Goal: Transaction & Acquisition: Purchase product/service

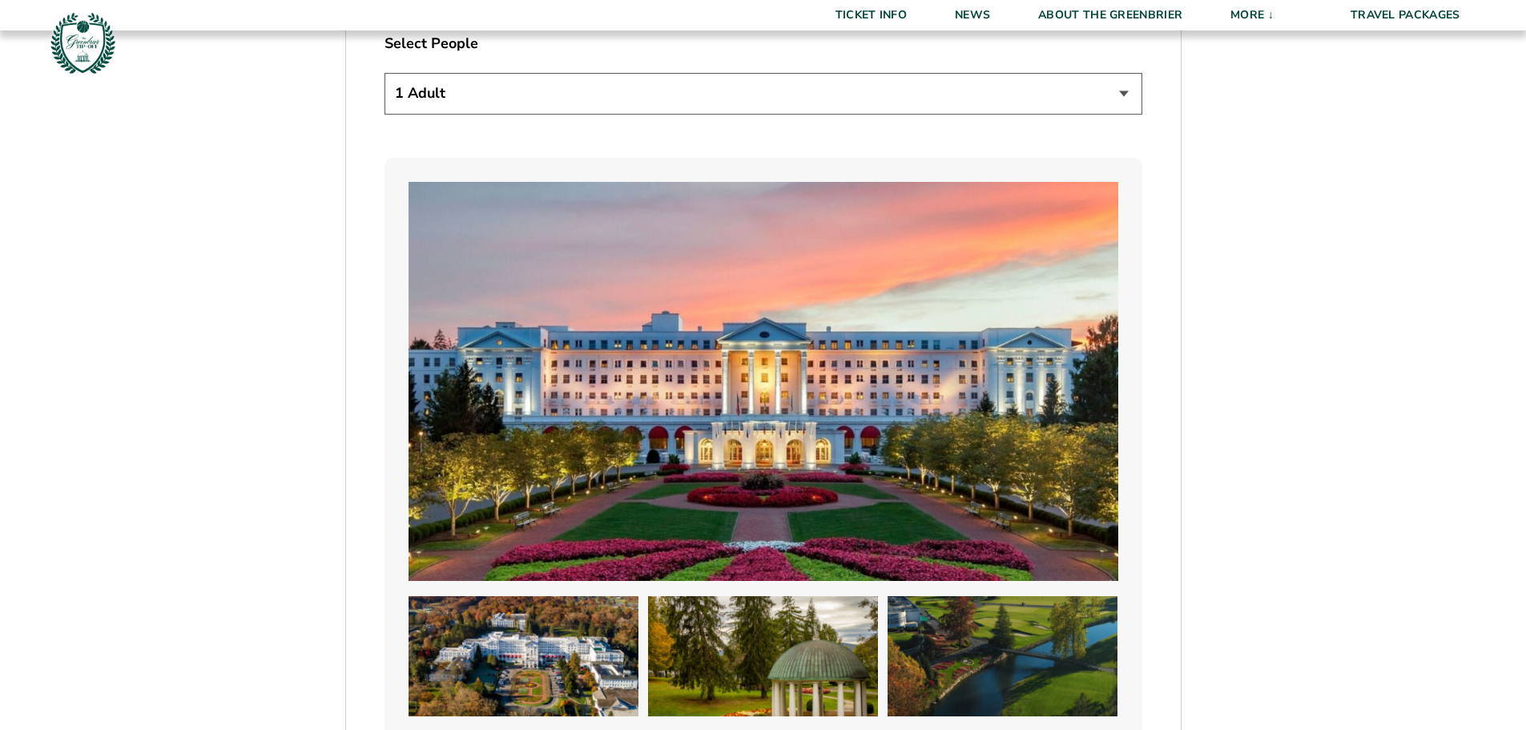
scroll to position [961, 0]
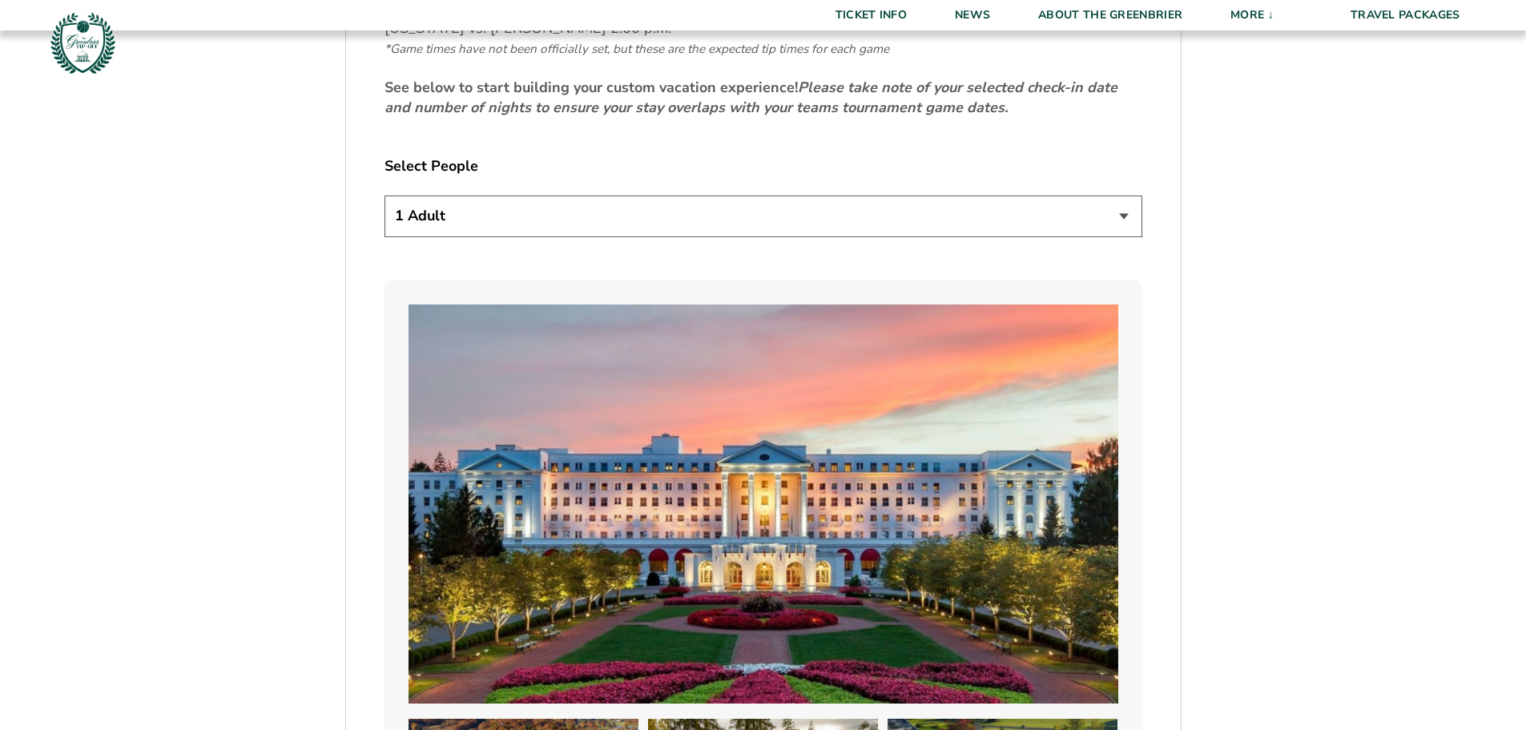
click at [1124, 220] on select "1 Adult 2 Adults 3 Adults 4 Adults 2 Adults + 1 Child 2 Adults + 2 Children 2 A…" at bounding box center [763, 215] width 758 height 41
select select "2 Adults + 2 Children"
click at [384, 195] on select "1 Adult 2 Adults 3 Adults 4 Adults 2 Adults + 1 Child 2 Adults + 2 Children 2 A…" at bounding box center [763, 215] width 758 height 41
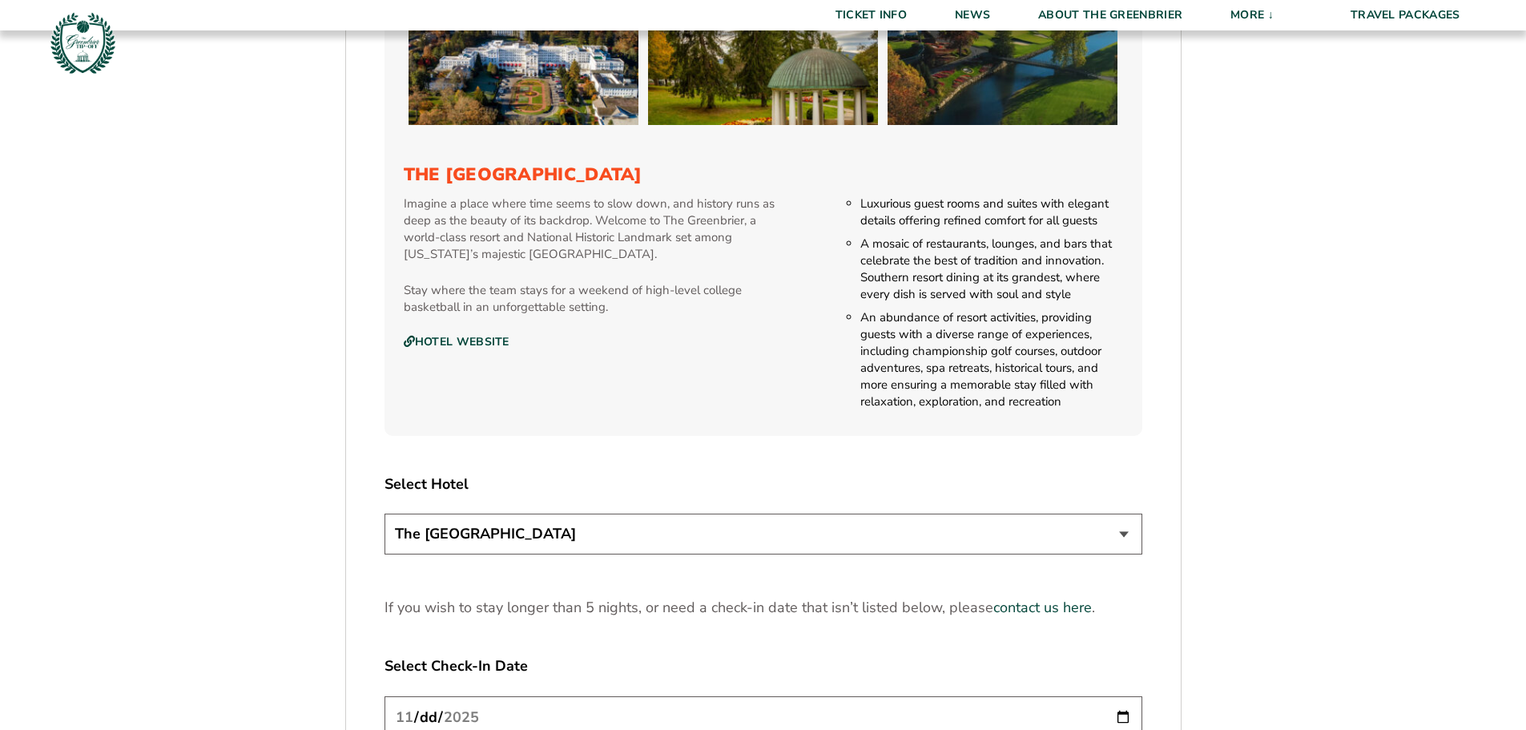
scroll to position [1842, 0]
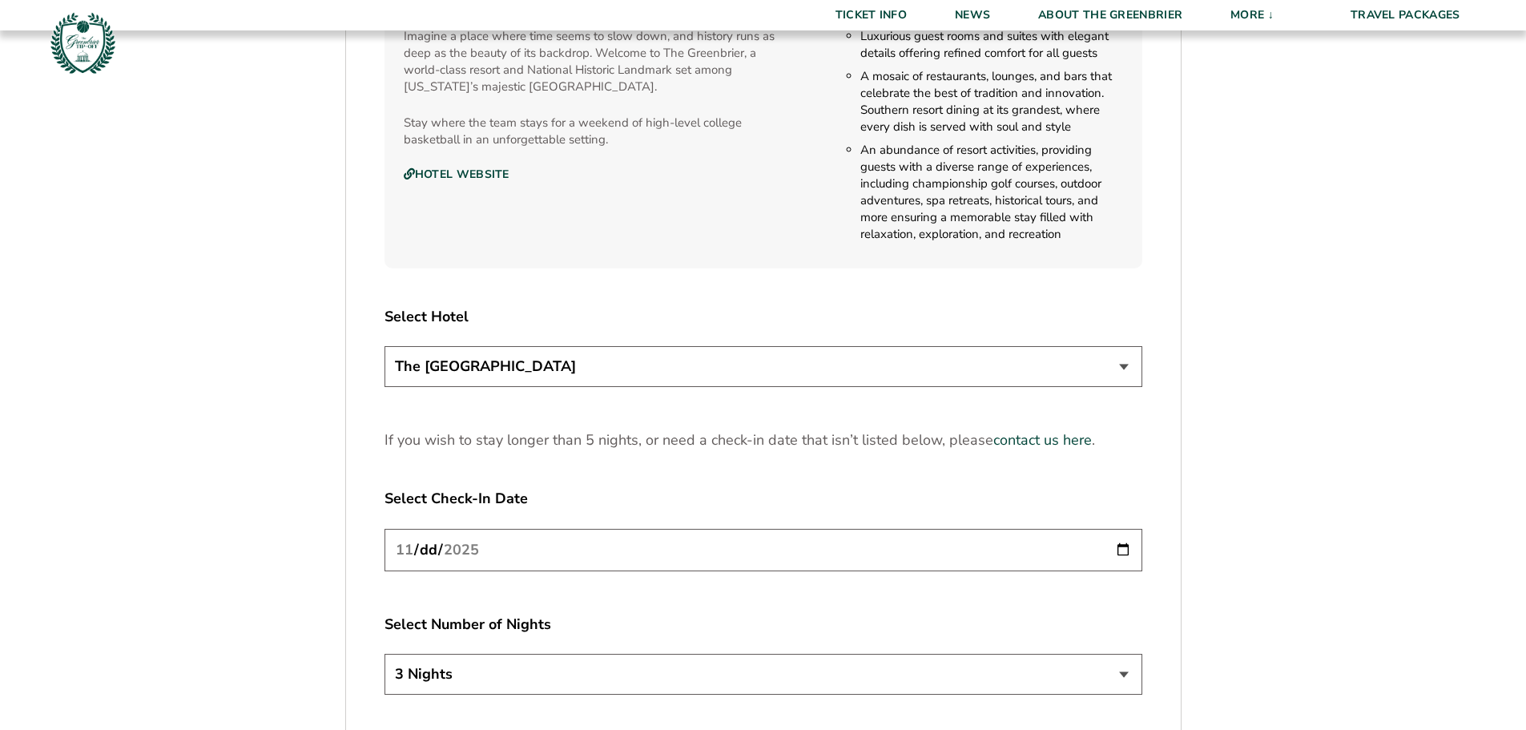
click at [1124, 365] on select "The Greenbrier Resort" at bounding box center [763, 366] width 758 height 41
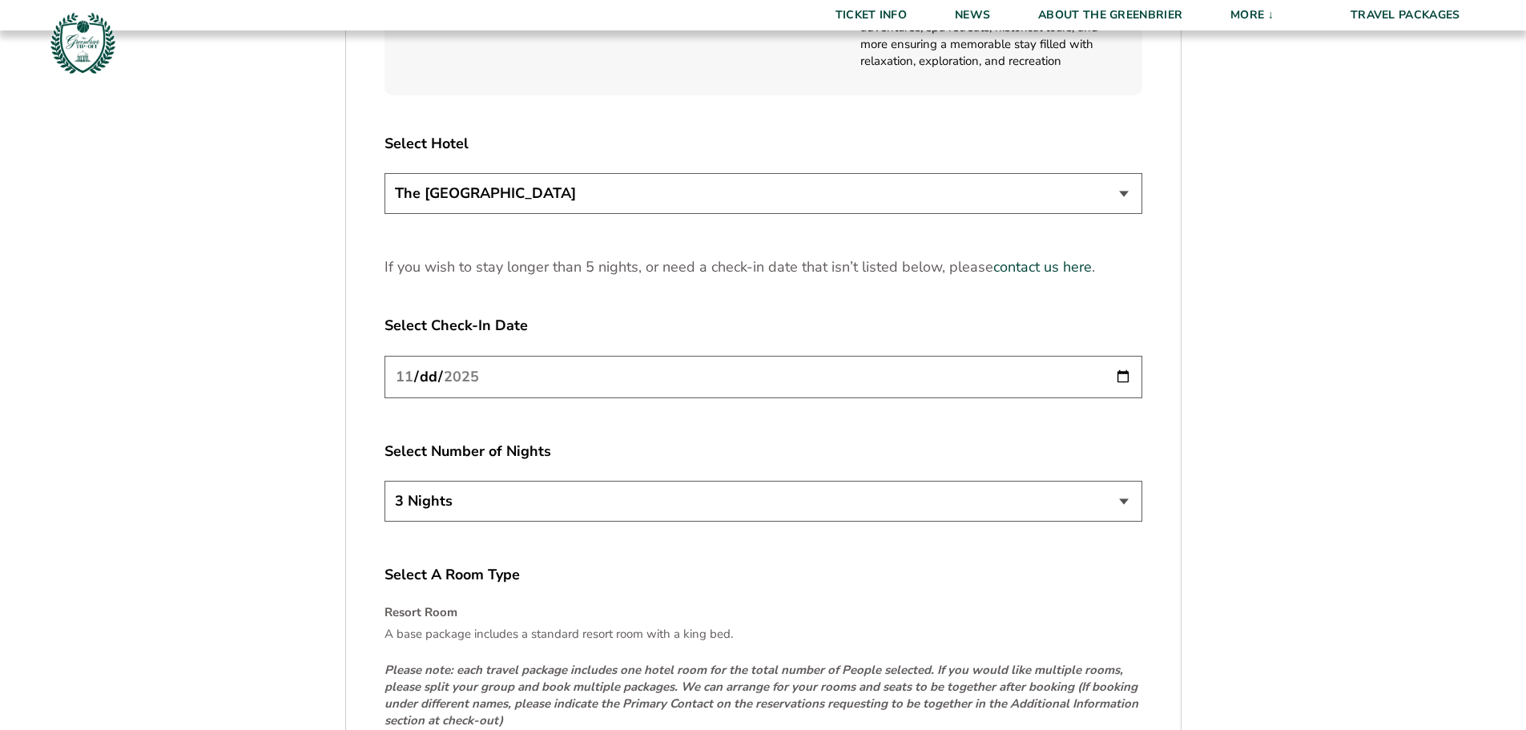
scroll to position [2082, 0]
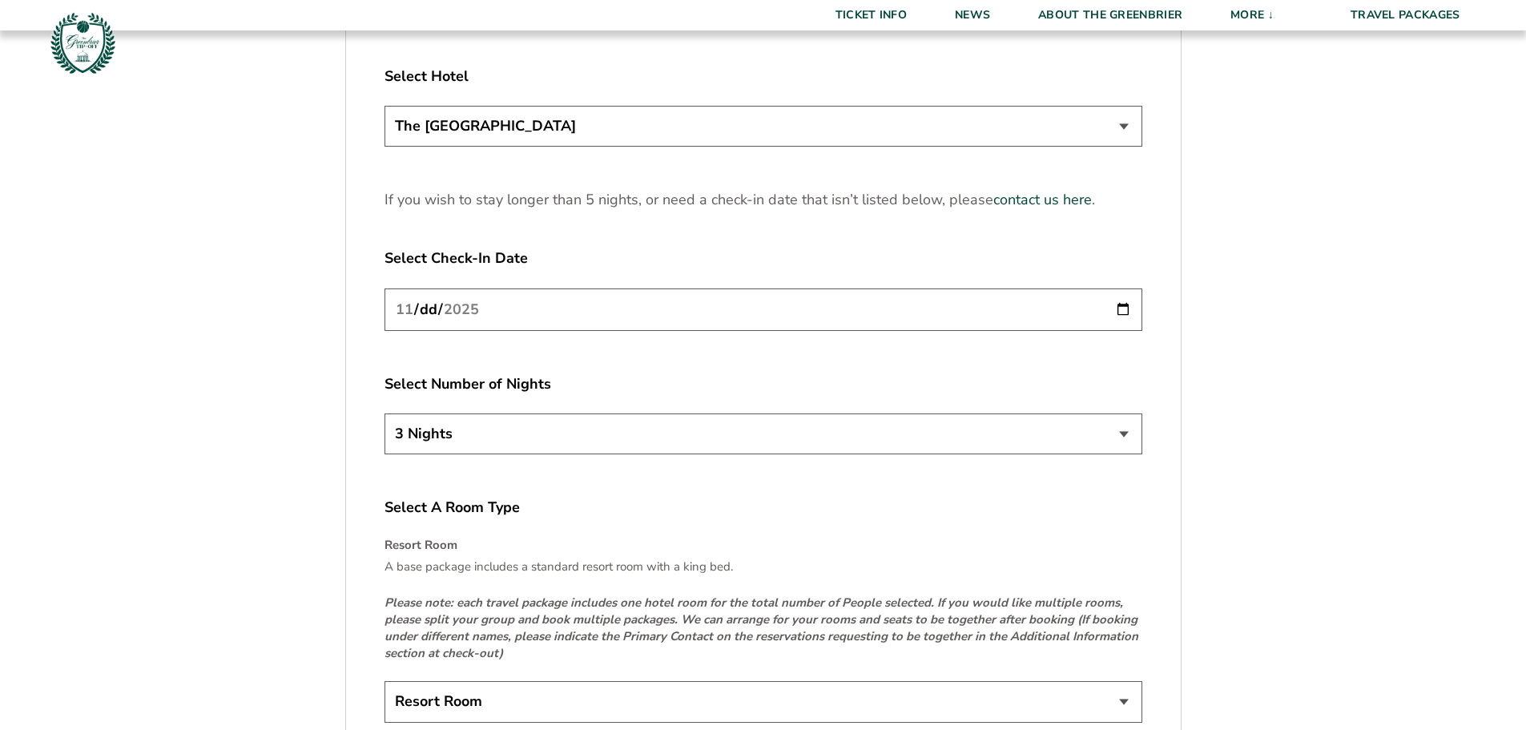
click at [1120, 308] on input "2025-11-20" at bounding box center [763, 309] width 758 height 42
click at [1122, 433] on select "3 Nights 4 Nights 5 Nights" at bounding box center [763, 433] width 758 height 41
click at [1125, 309] on input "2025-11-21" at bounding box center [763, 309] width 758 height 42
type input "2025-11-20"
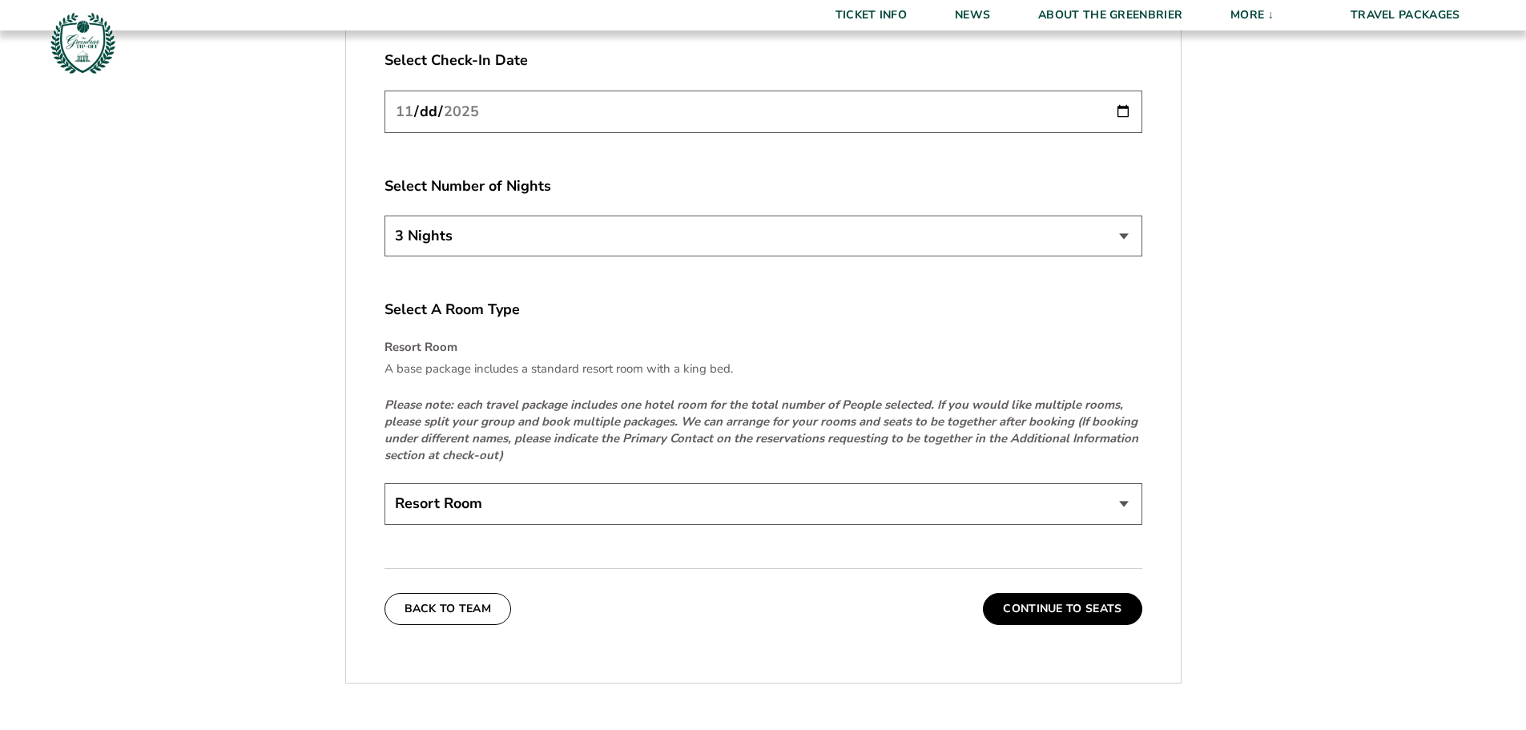
scroll to position [2323, 0]
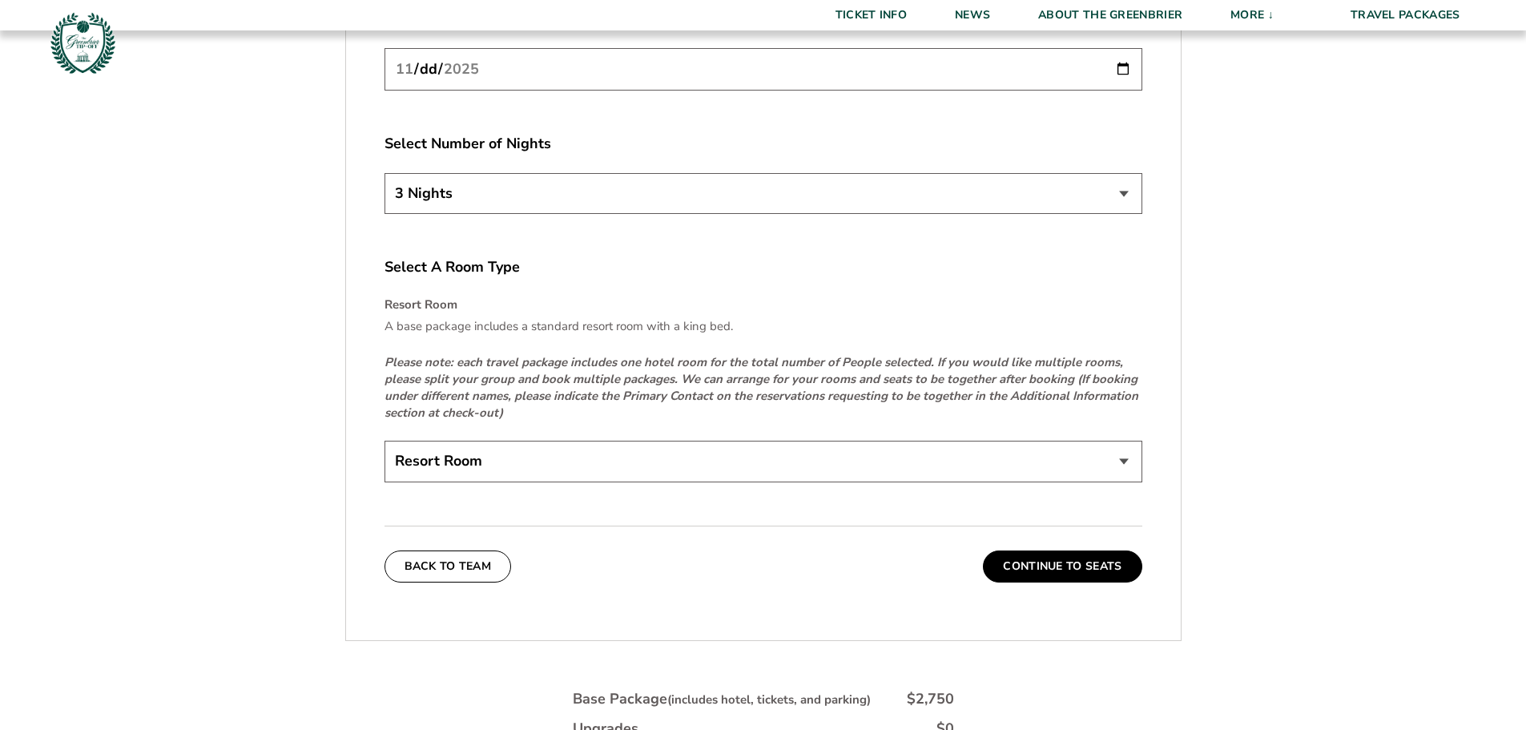
click at [1123, 461] on select "Resort Room" at bounding box center [763, 460] width 758 height 41
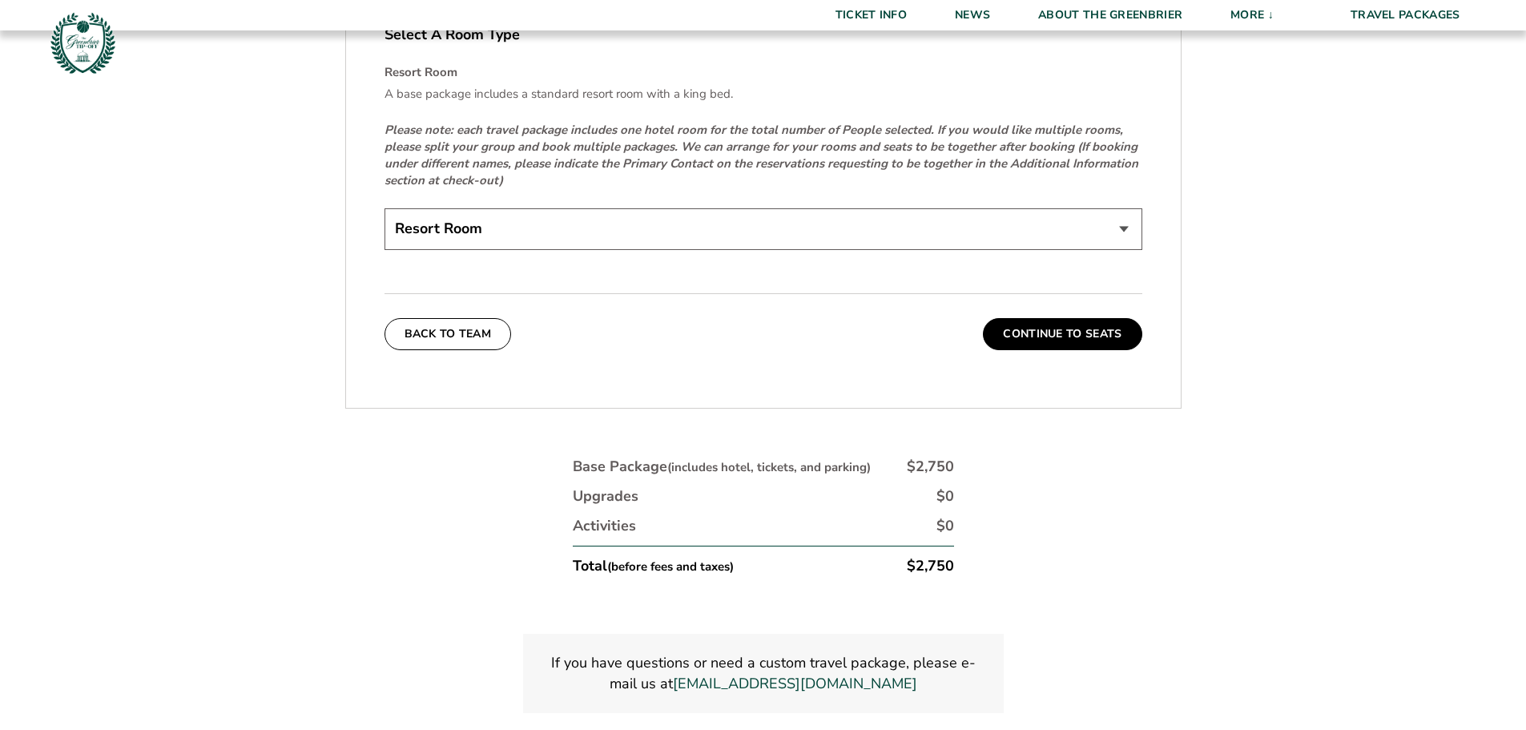
scroll to position [2563, 0]
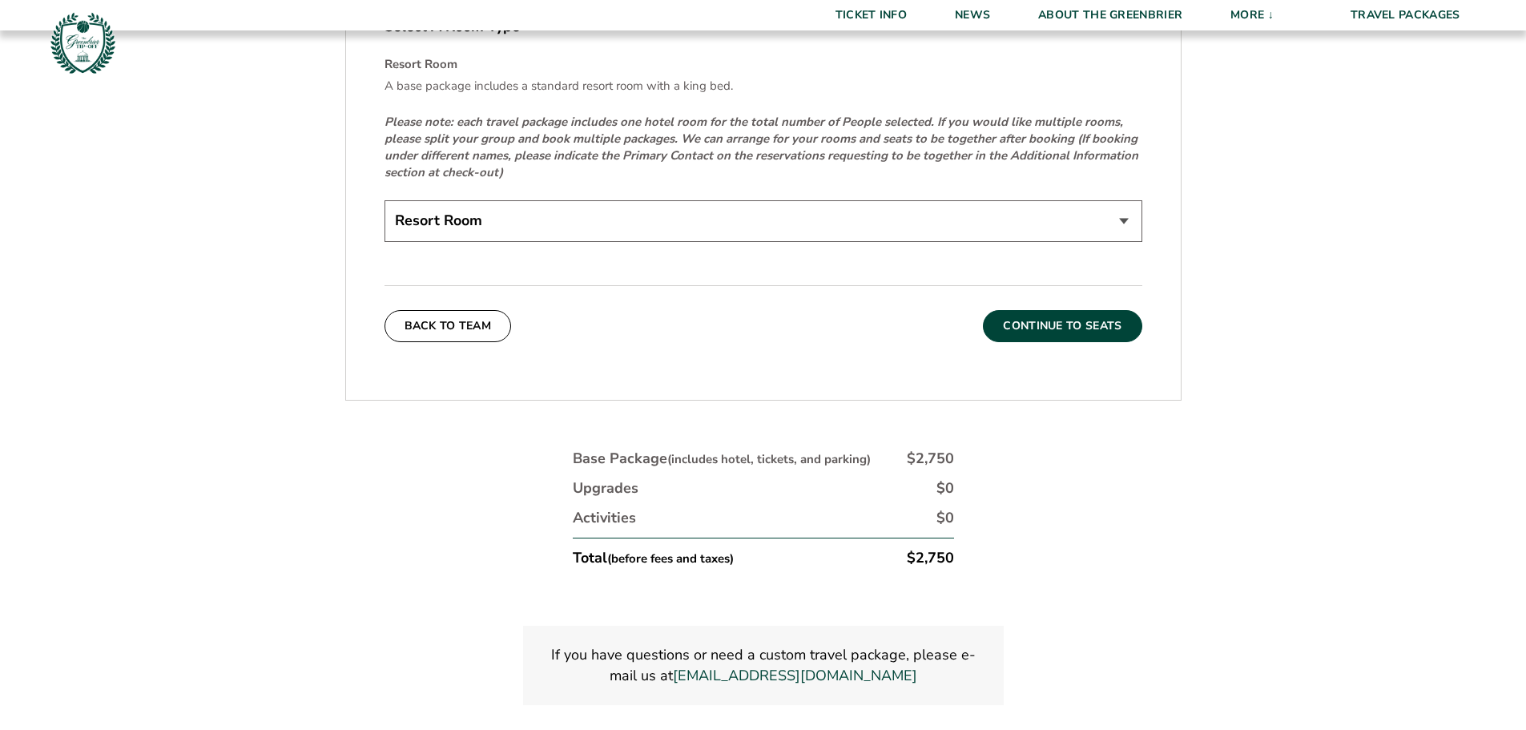
click at [1055, 324] on button "Continue To Seats" at bounding box center [1062, 326] width 159 height 32
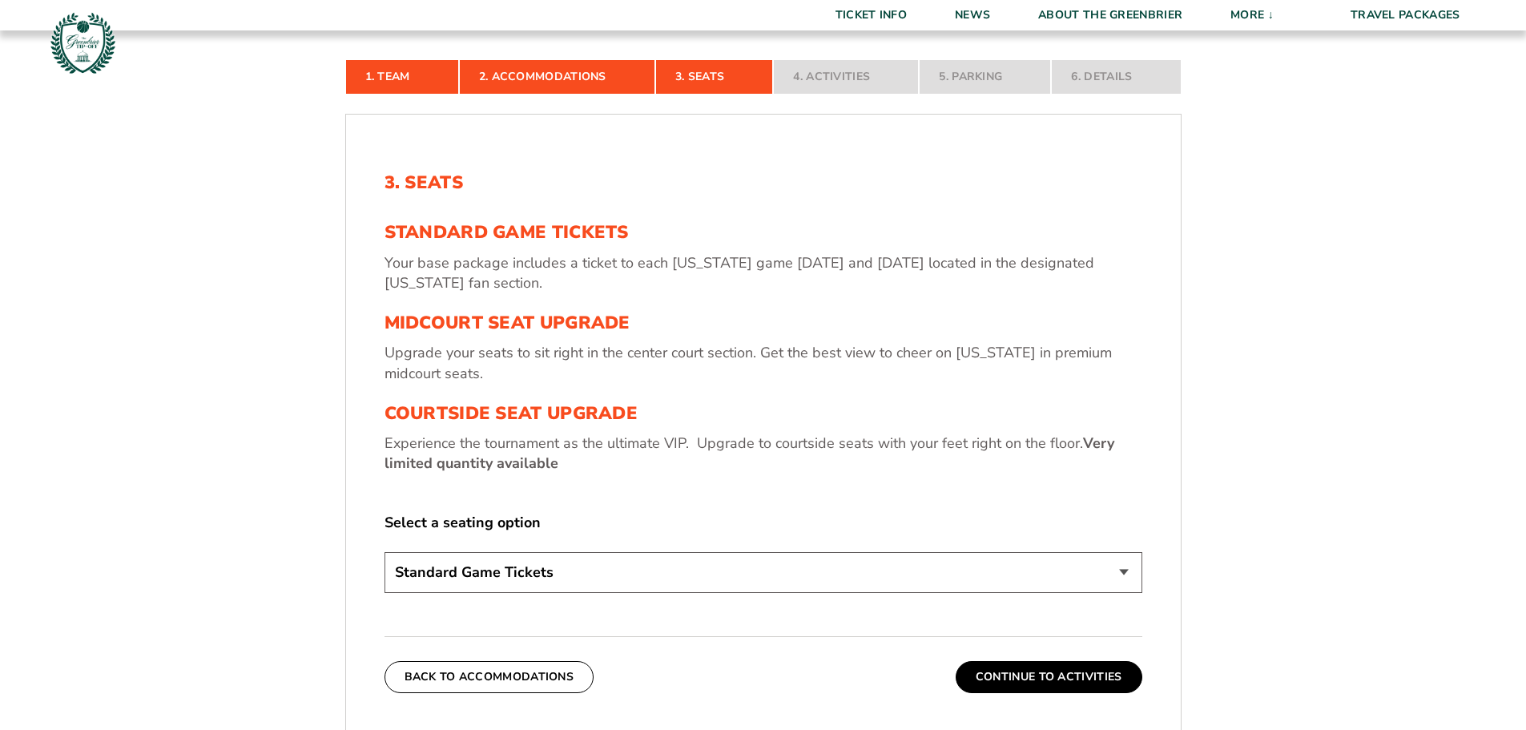
scroll to position [505, 0]
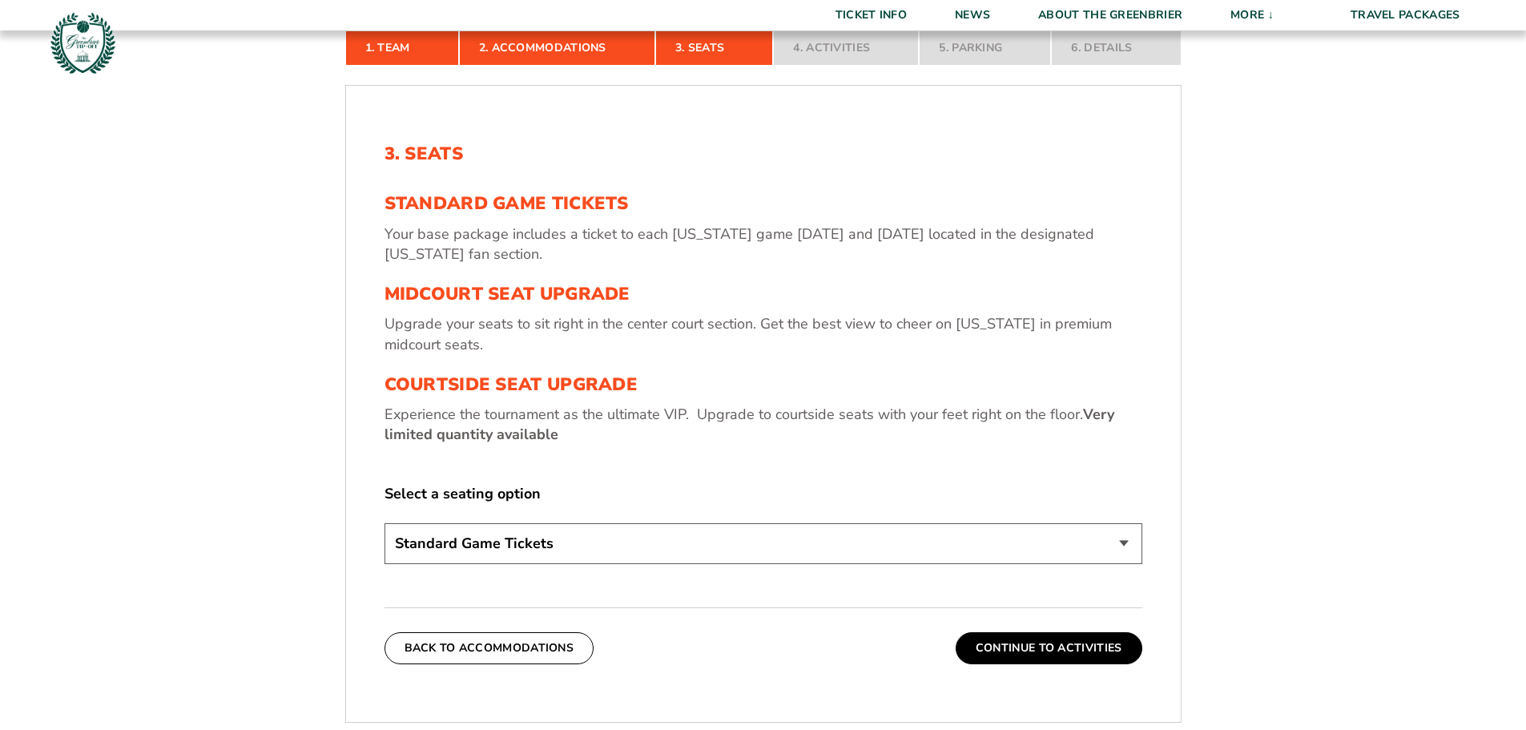
click at [1122, 544] on select "Standard Game Tickets Midcourt Seat Upgrade (+$130 per person) Courtside Seat U…" at bounding box center [763, 543] width 758 height 41
select select "Midcourt Seat Upgrade"
click at [384, 523] on select "Standard Game Tickets Midcourt Seat Upgrade (+$130 per person) Courtside Seat U…" at bounding box center [763, 543] width 758 height 41
click at [1039, 649] on button "Continue To Activities" at bounding box center [1048, 648] width 187 height 32
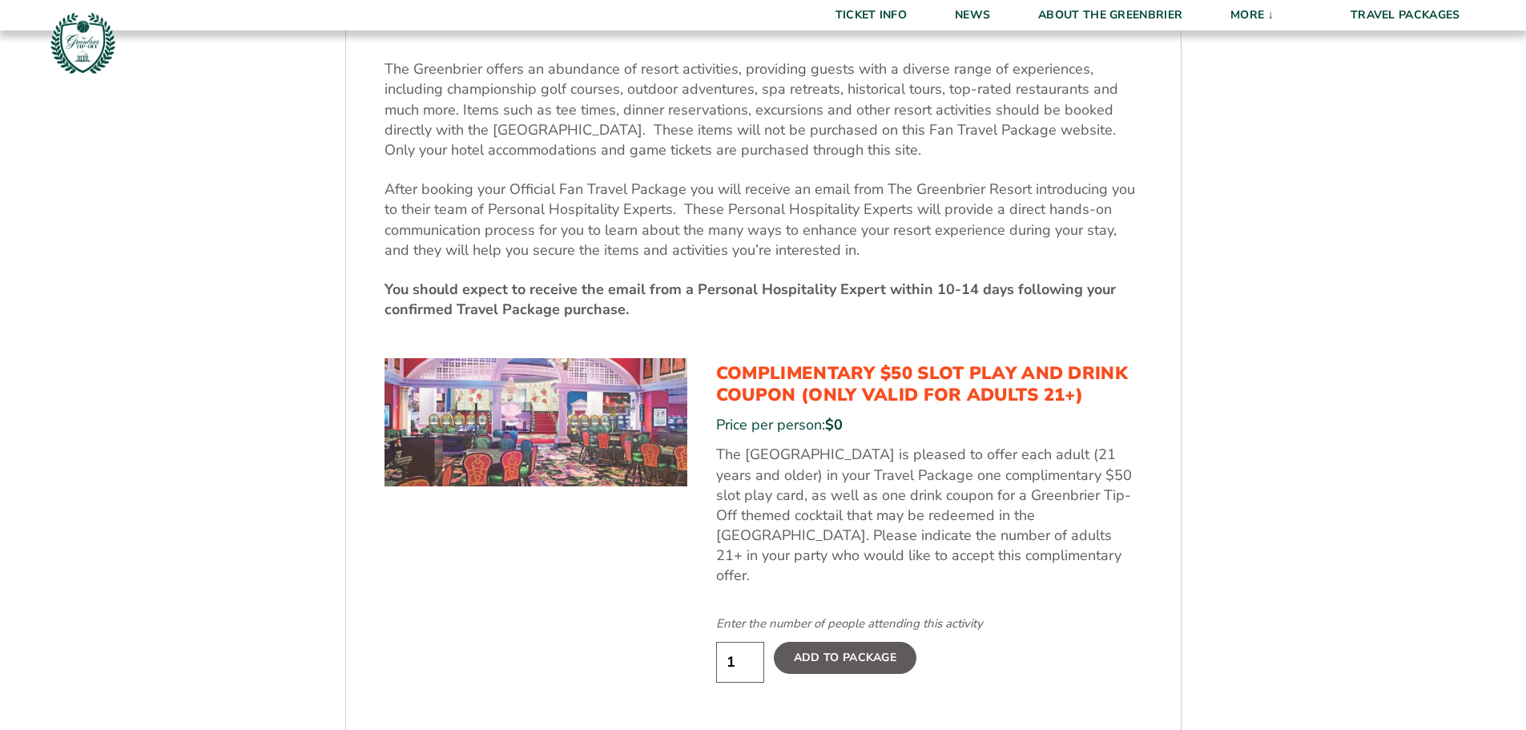
scroll to position [666, 0]
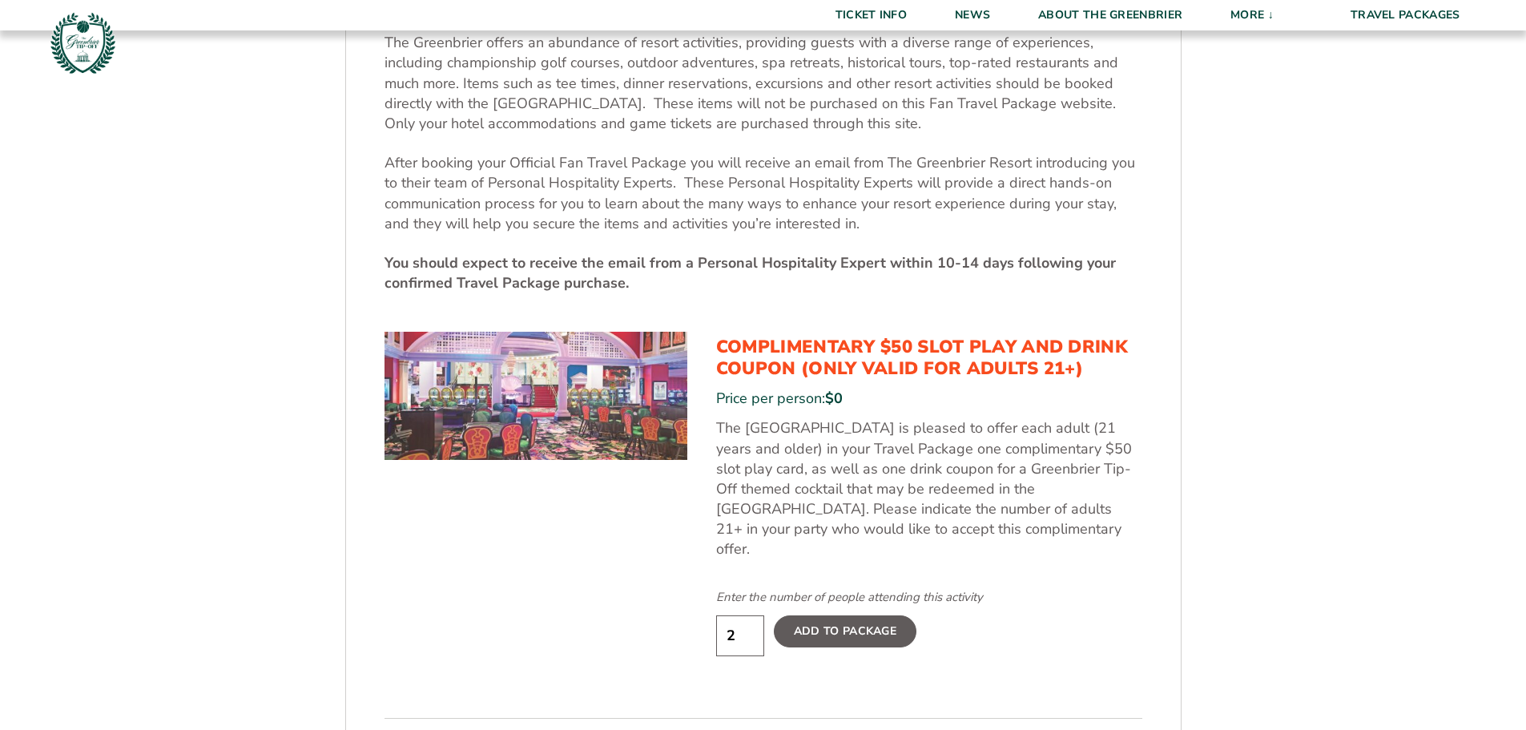
type input "2"
click at [745, 615] on input "2" at bounding box center [740, 635] width 48 height 41
click at [853, 615] on label "Add To Package" at bounding box center [845, 631] width 143 height 32
click at [0, 0] on input "Add To Package" at bounding box center [0, 0] width 0 height 0
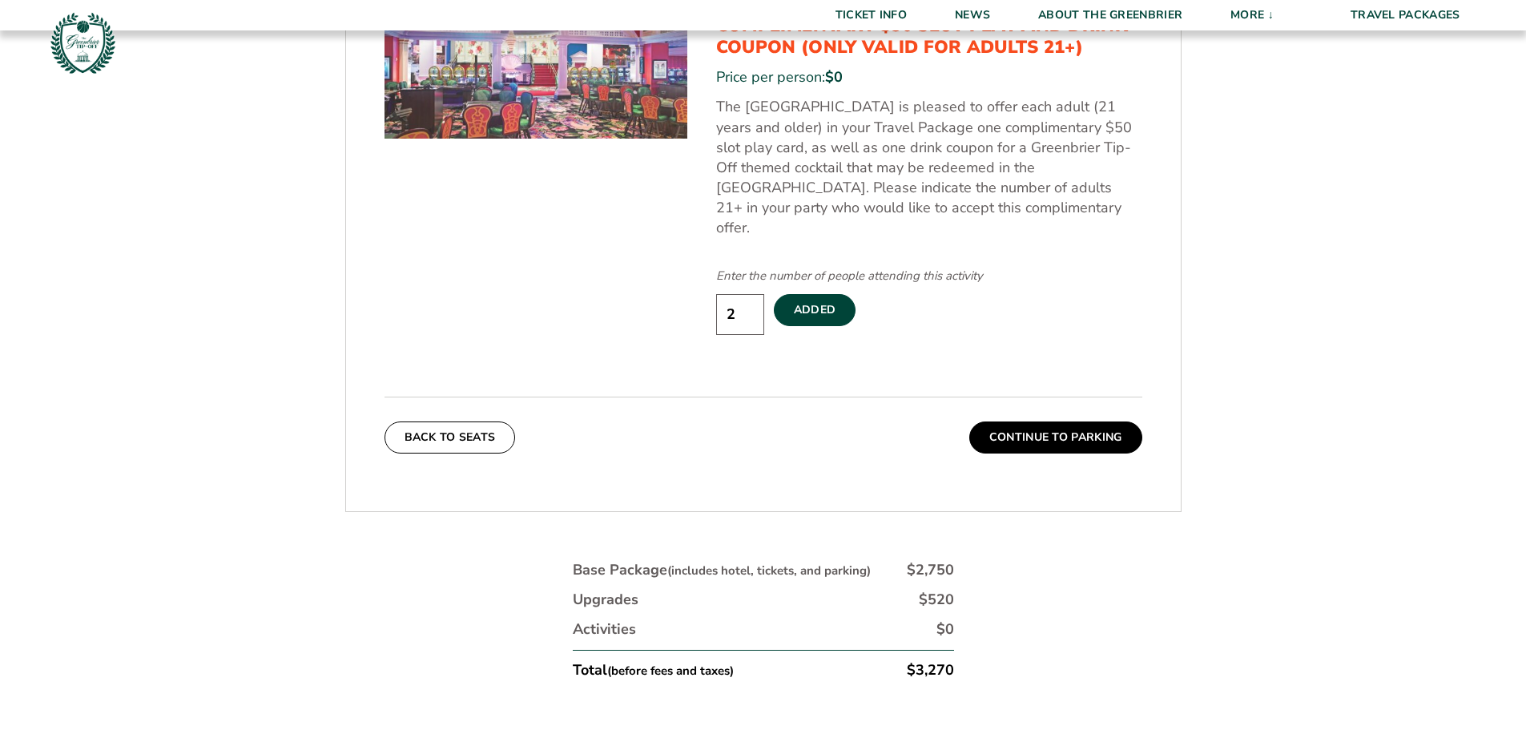
scroll to position [986, 0]
click at [1060, 422] on button "Continue To Parking" at bounding box center [1055, 438] width 173 height 32
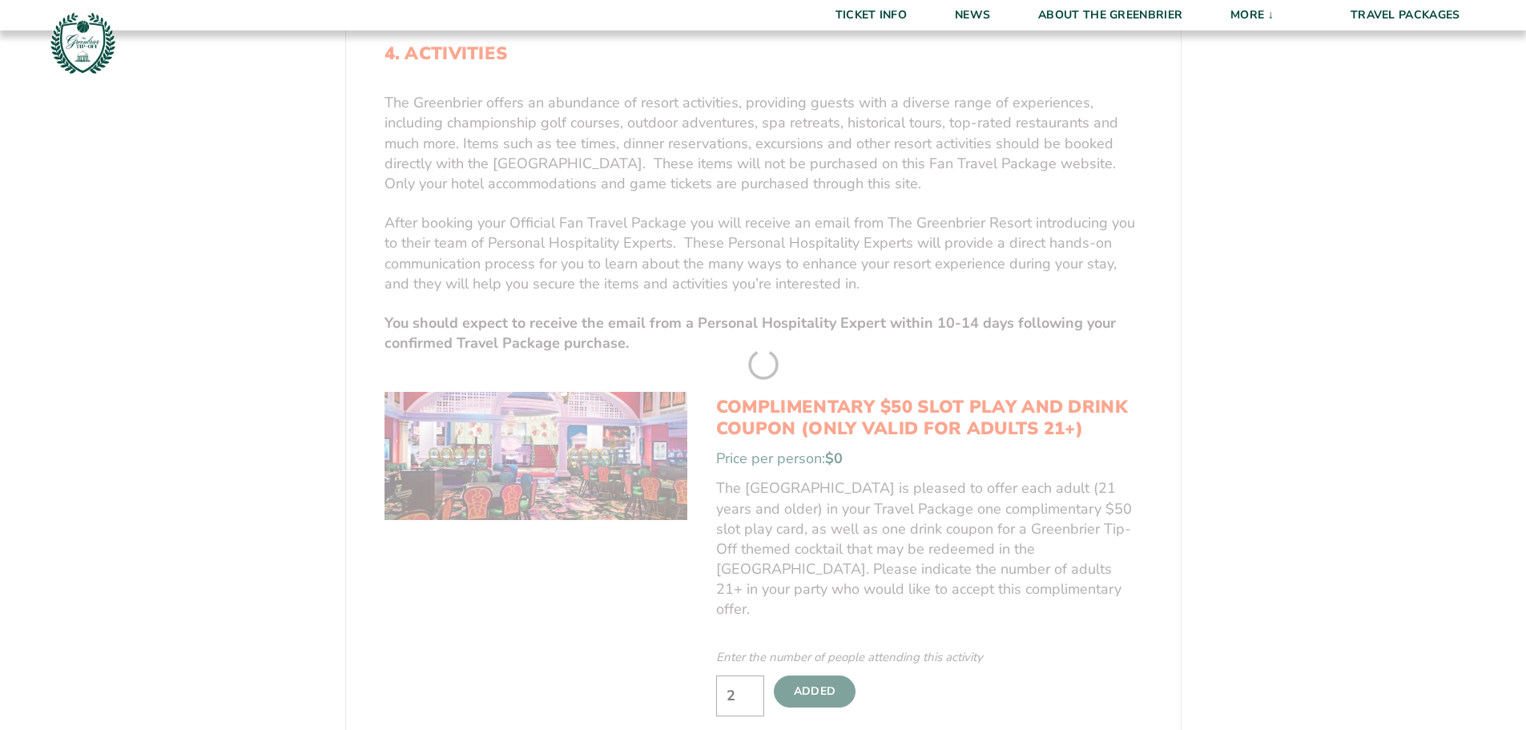
scroll to position [345, 0]
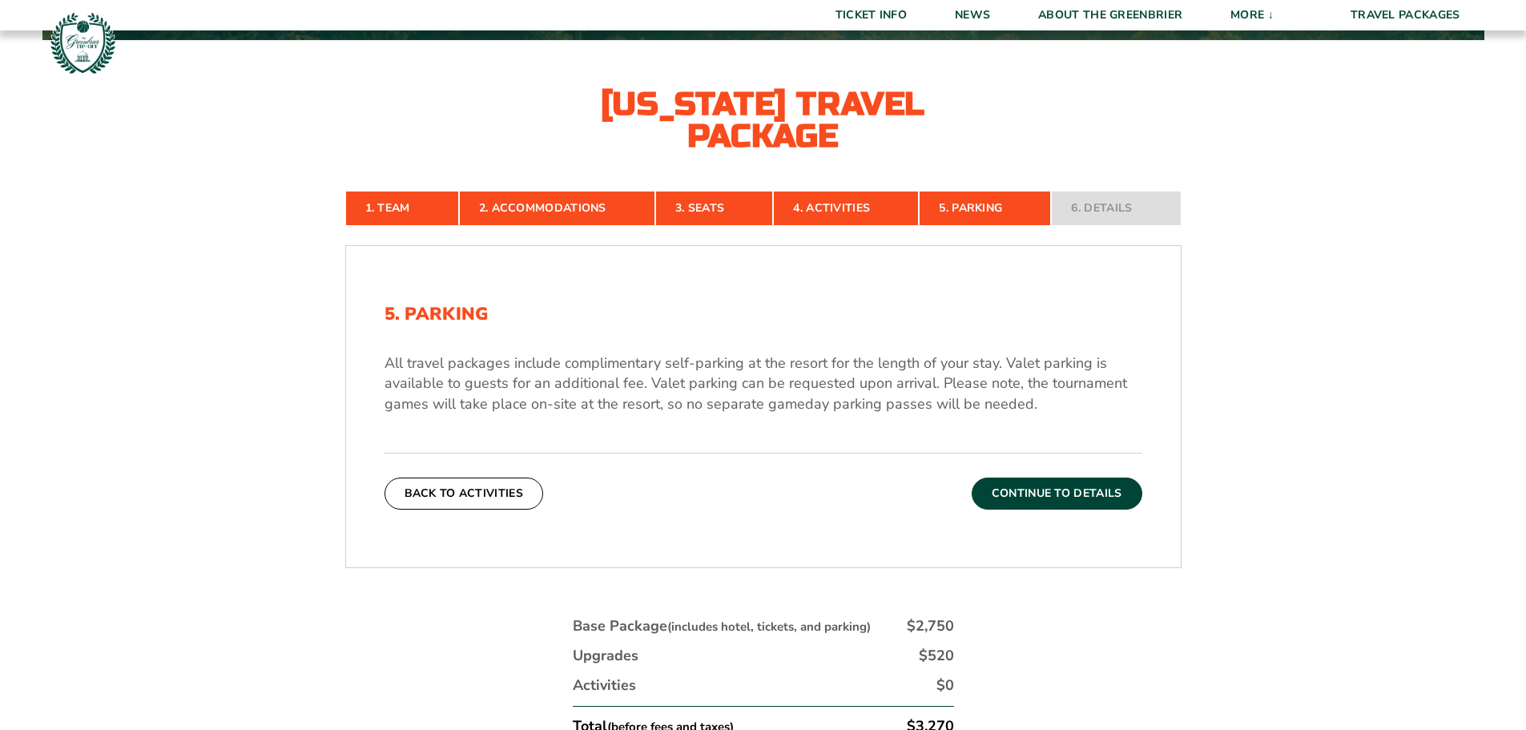
click at [1048, 491] on button "Continue To Details" at bounding box center [1056, 493] width 171 height 32
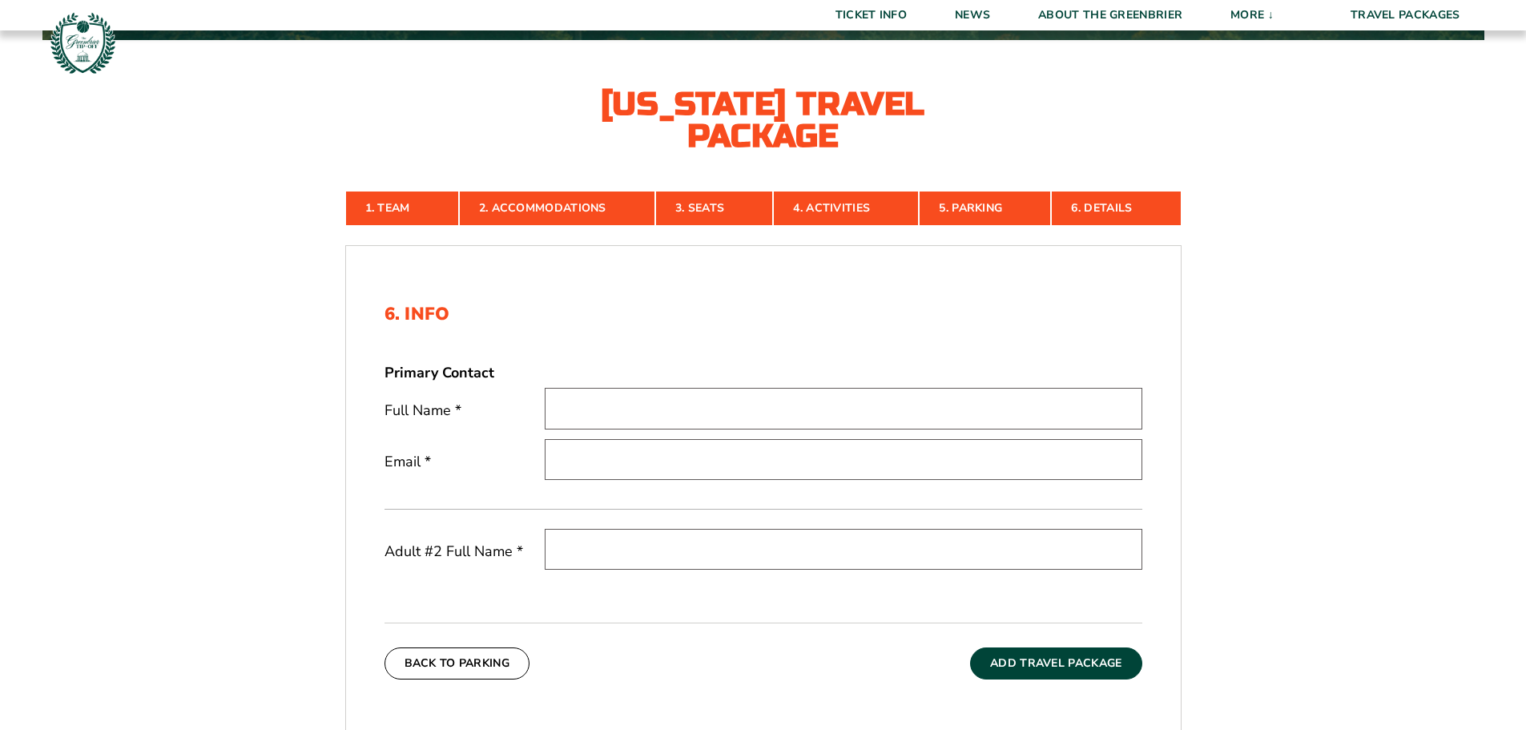
click at [647, 409] on input "text" at bounding box center [843, 408] width 597 height 41
type input "Juan M Olazagasti"
type input "jo3d@uvahealth.org"
click at [604, 549] on input "text" at bounding box center [843, 549] width 597 height 41
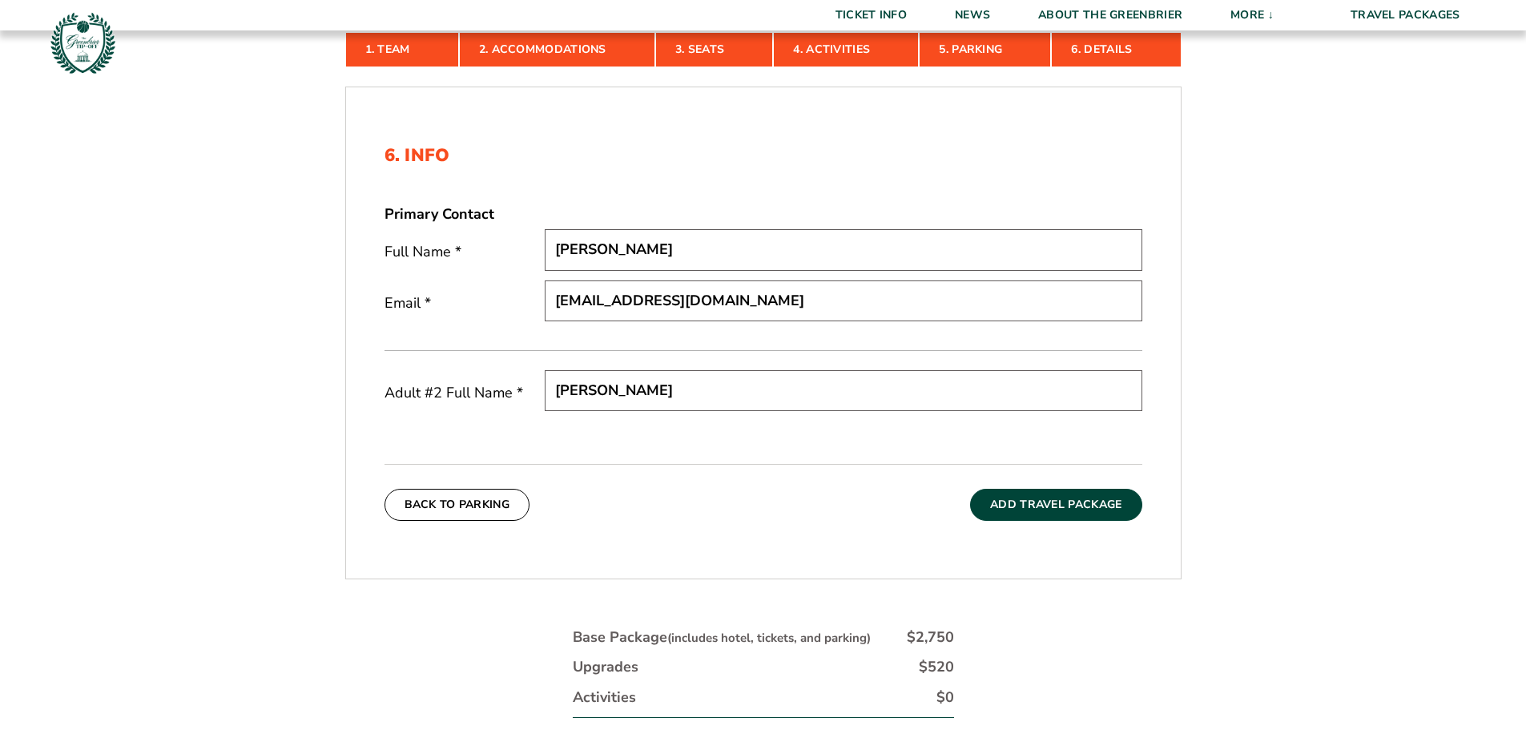
scroll to position [505, 0]
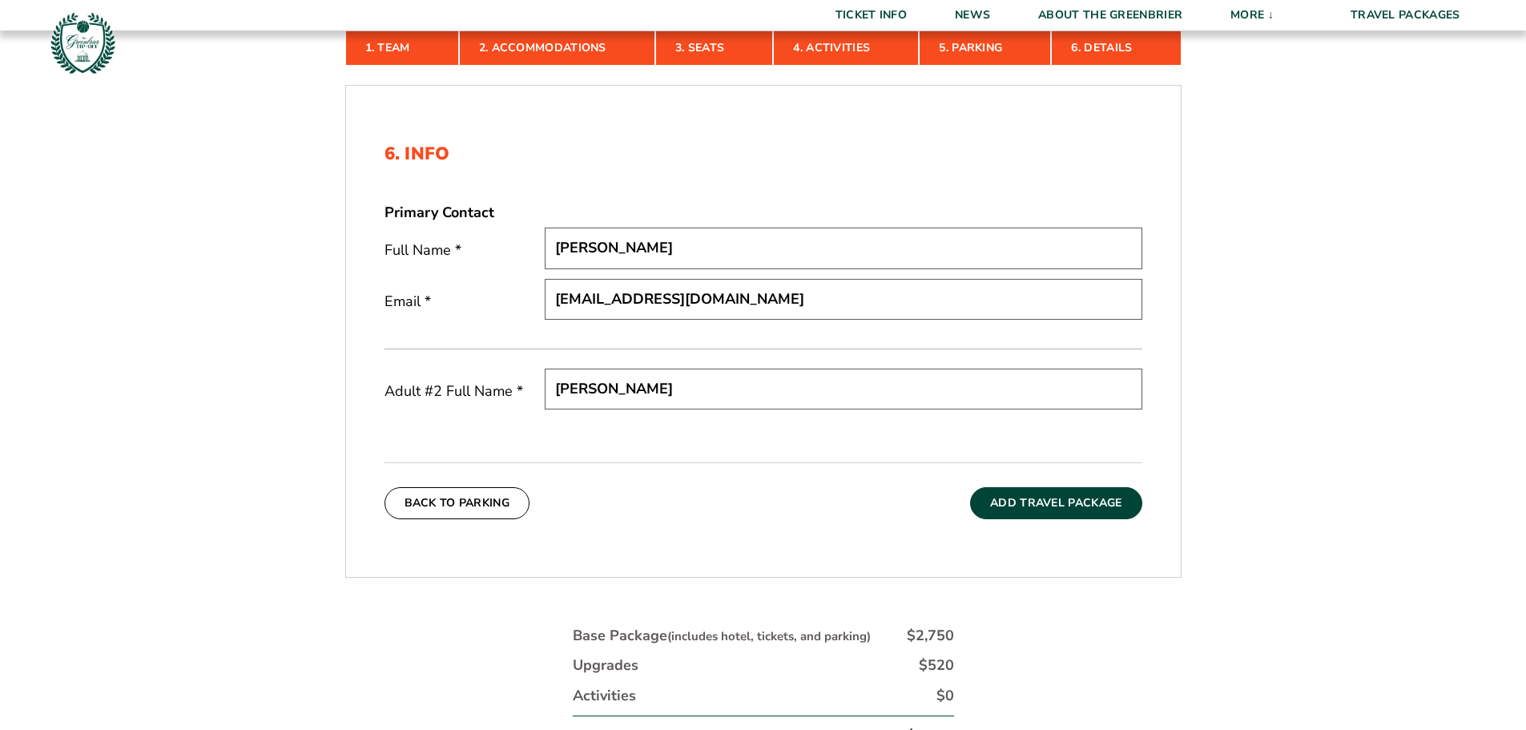
type input "Brooke R Olazagasti"
click at [1046, 505] on button "Add Travel Package" at bounding box center [1055, 503] width 171 height 32
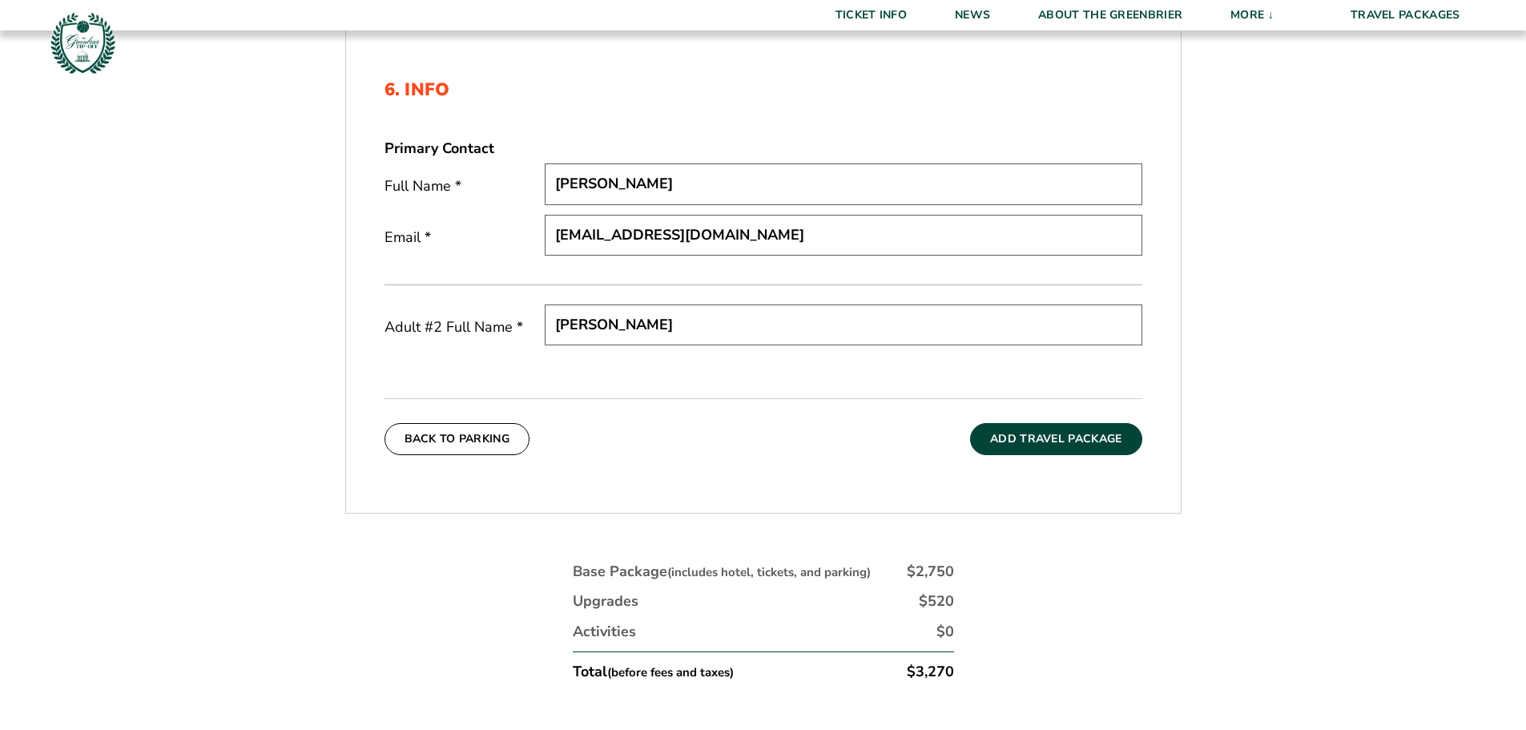
scroll to position [666, 0]
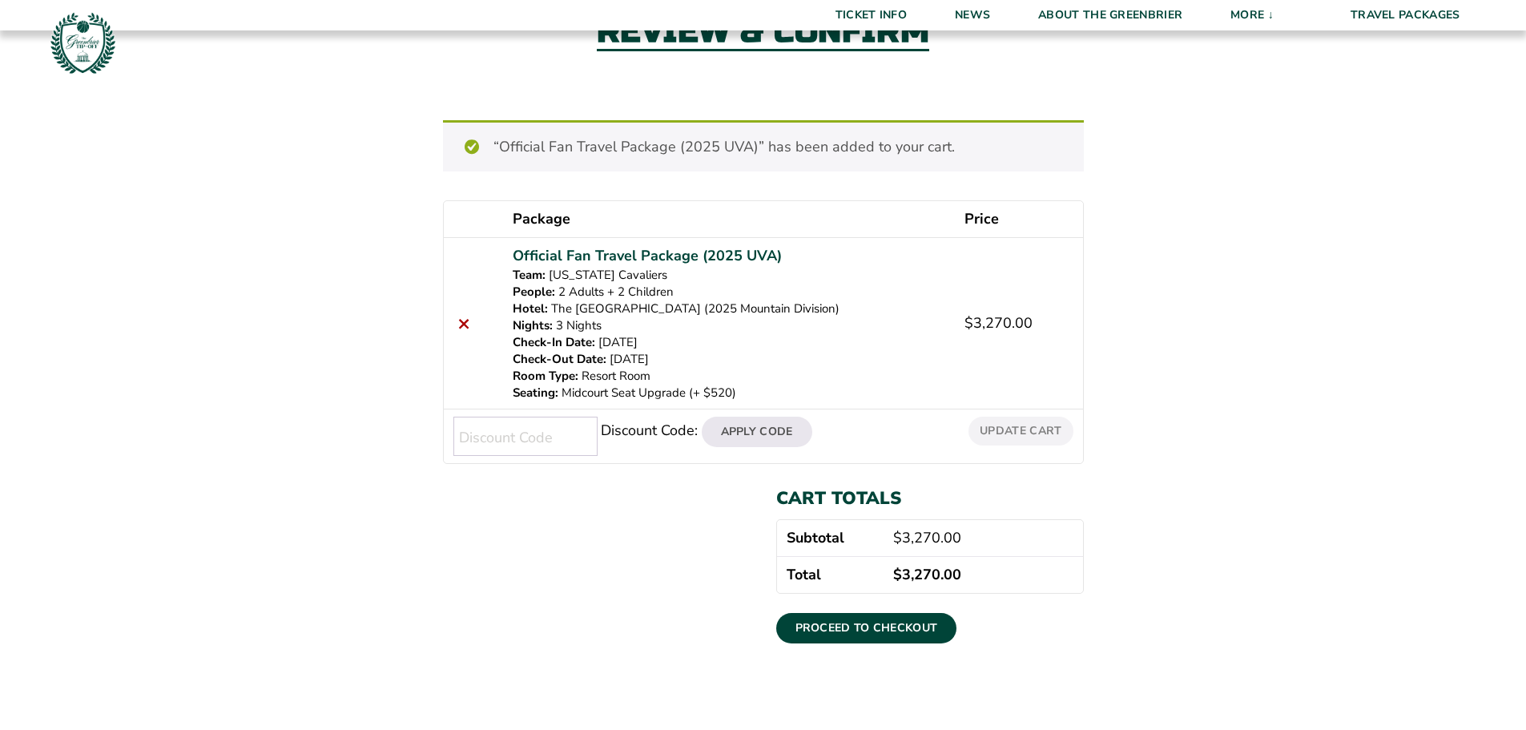
scroll to position [160, 0]
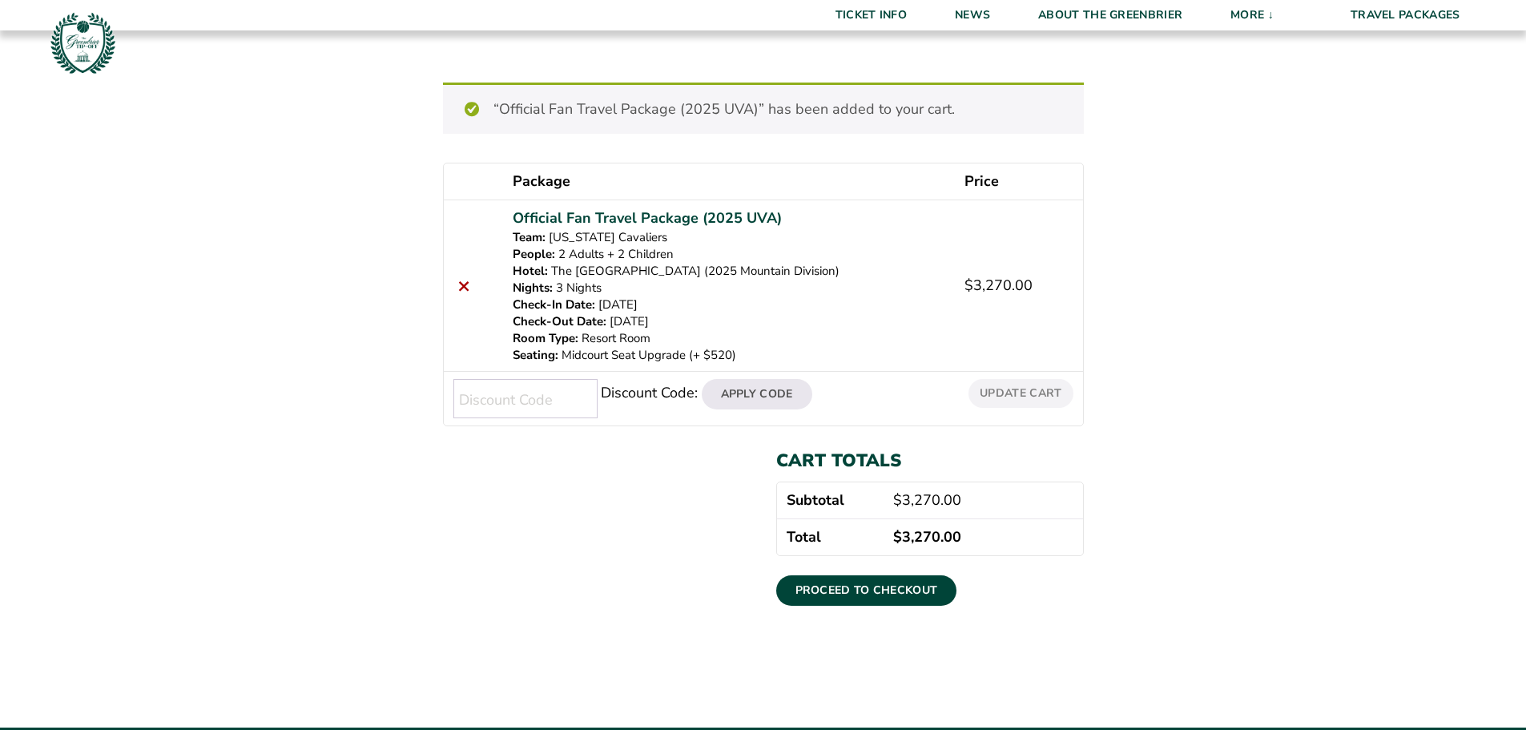
click at [501, 399] on input "Discount Code:" at bounding box center [525, 398] width 144 height 39
type input "UVAHOOPS"
click at [760, 394] on button "Apply Code" at bounding box center [757, 394] width 111 height 30
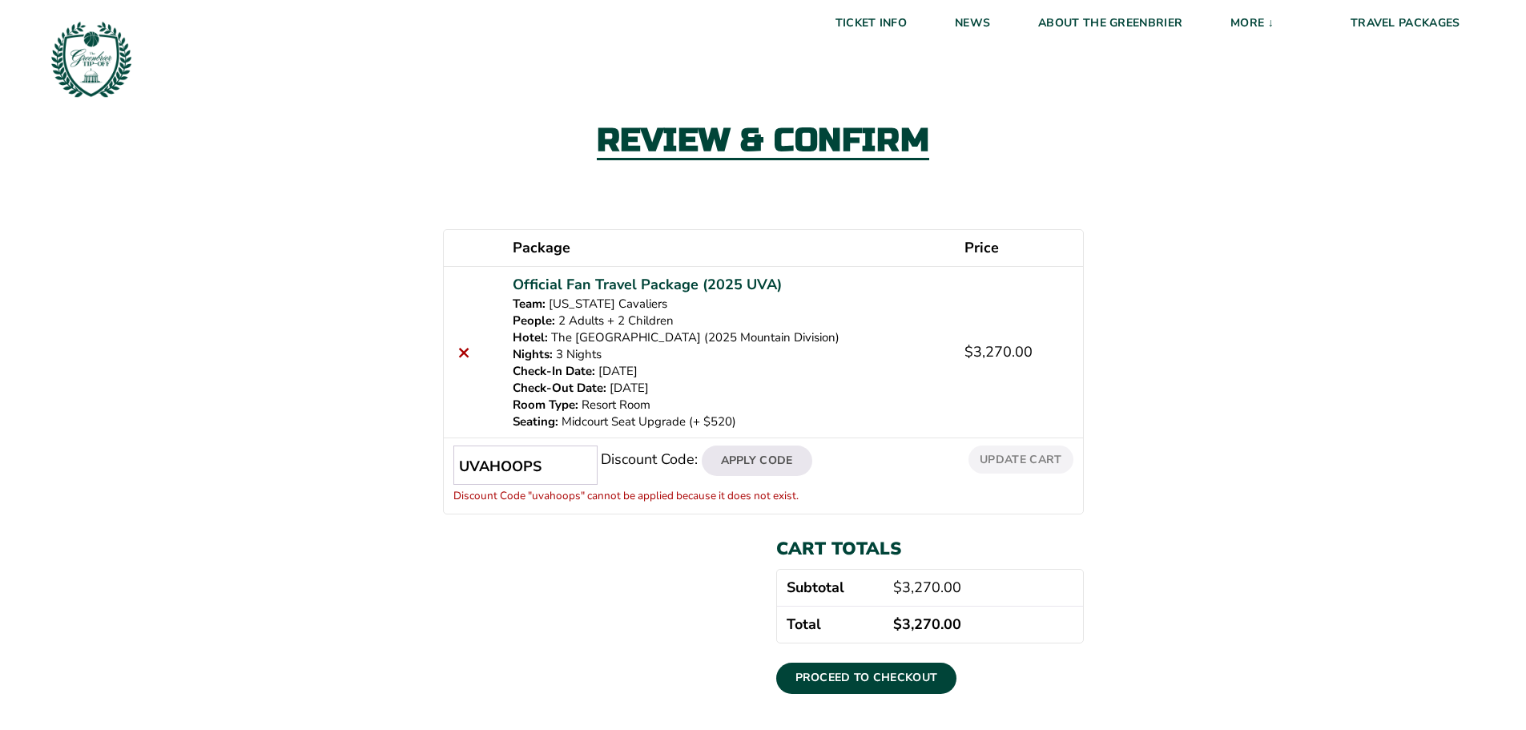
scroll to position [0, 0]
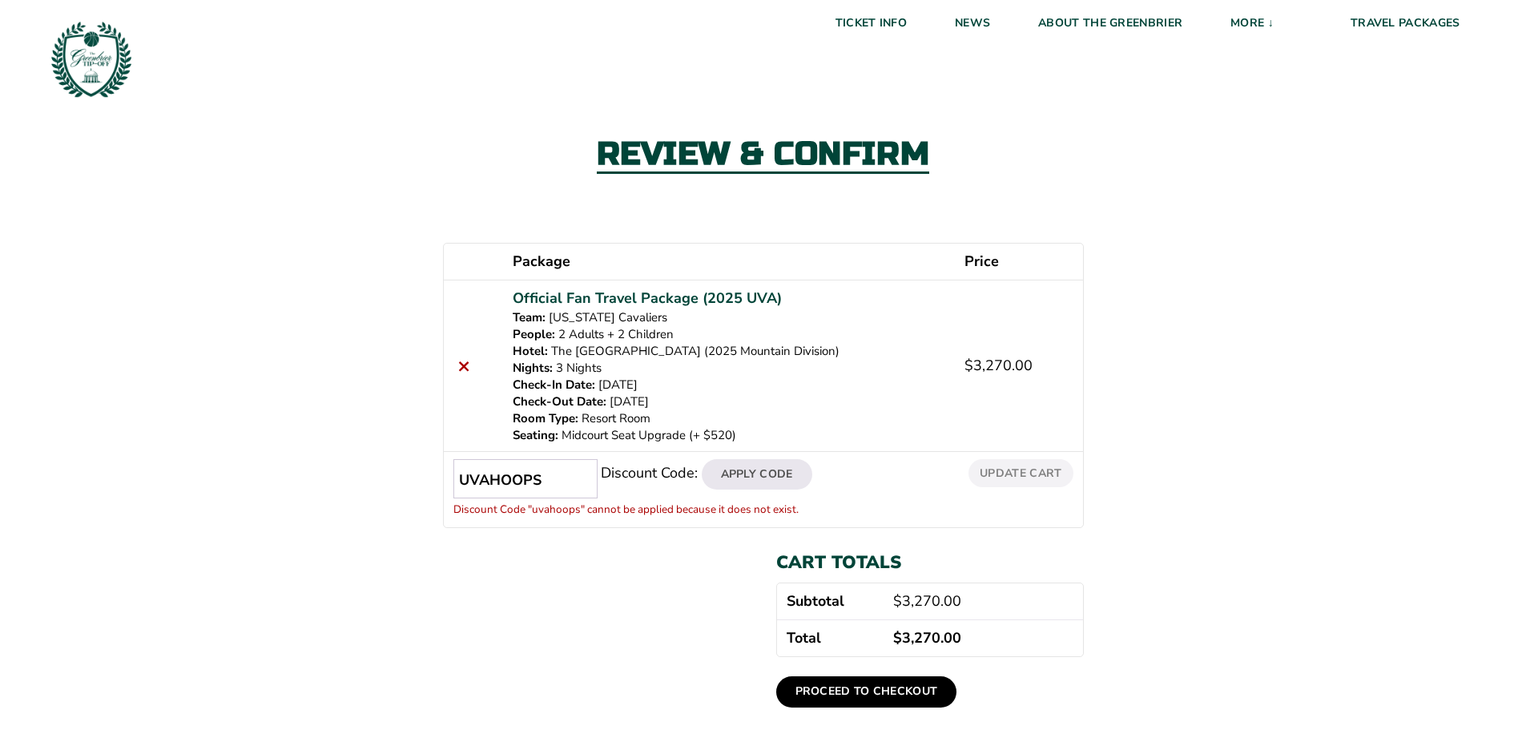
click at [866, 694] on link "Proceed to checkout" at bounding box center [866, 691] width 181 height 30
